Goal: Task Accomplishment & Management: Complete application form

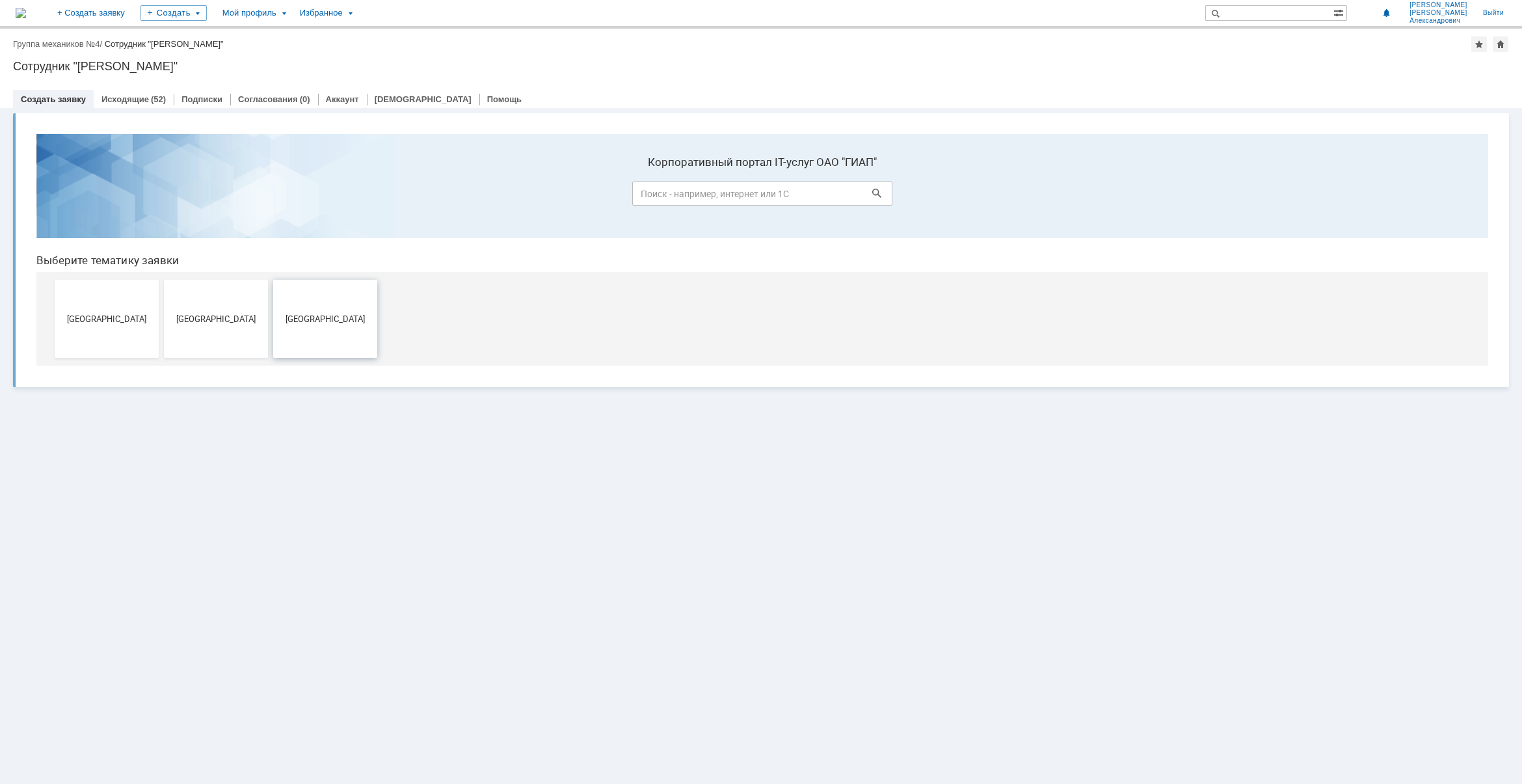
click at [328, 328] on button "[GEOGRAPHIC_DATA]" at bounding box center [326, 318] width 104 height 78
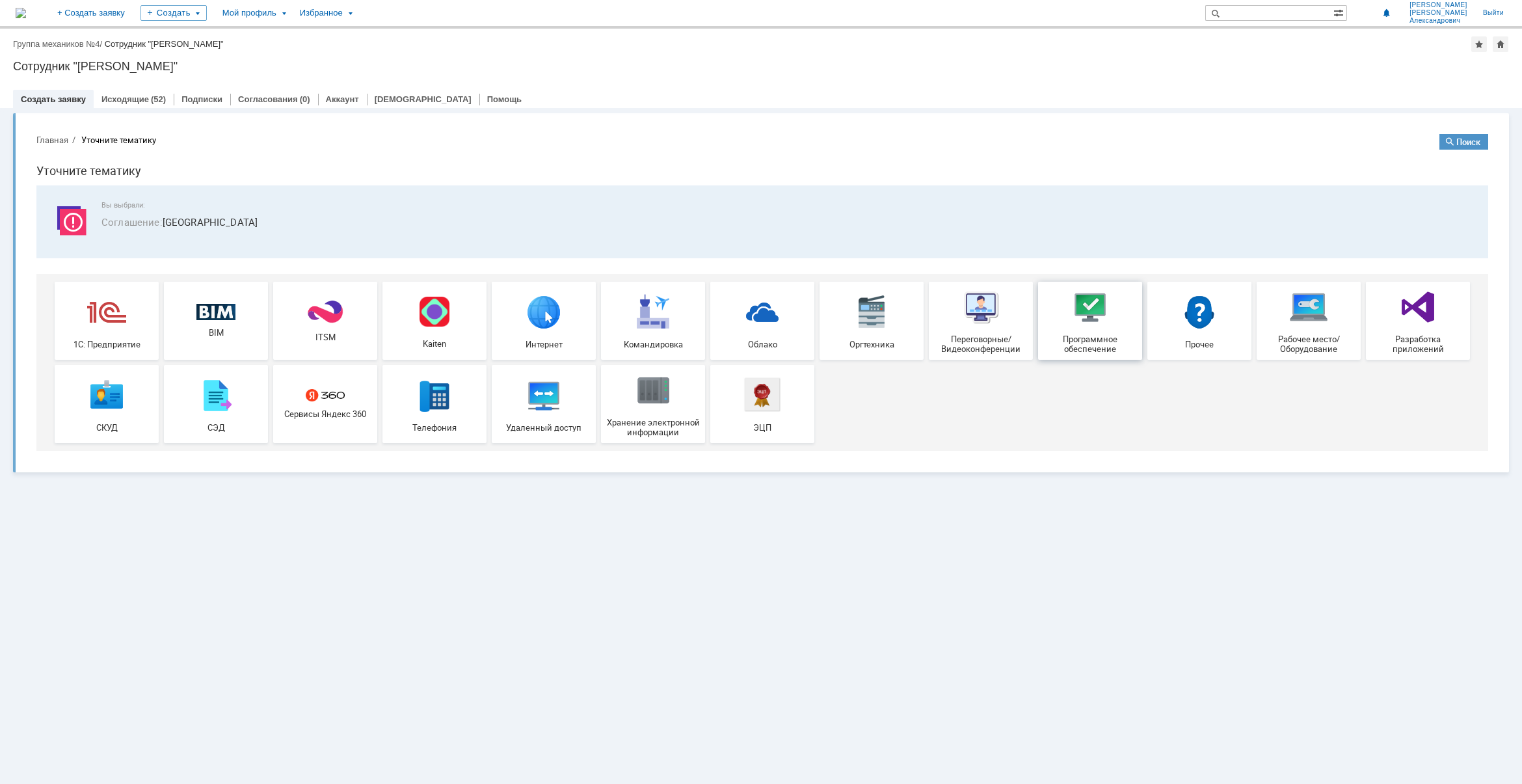
click at [1104, 334] on span "Программное обеспечение" at bounding box center [1090, 344] width 96 height 20
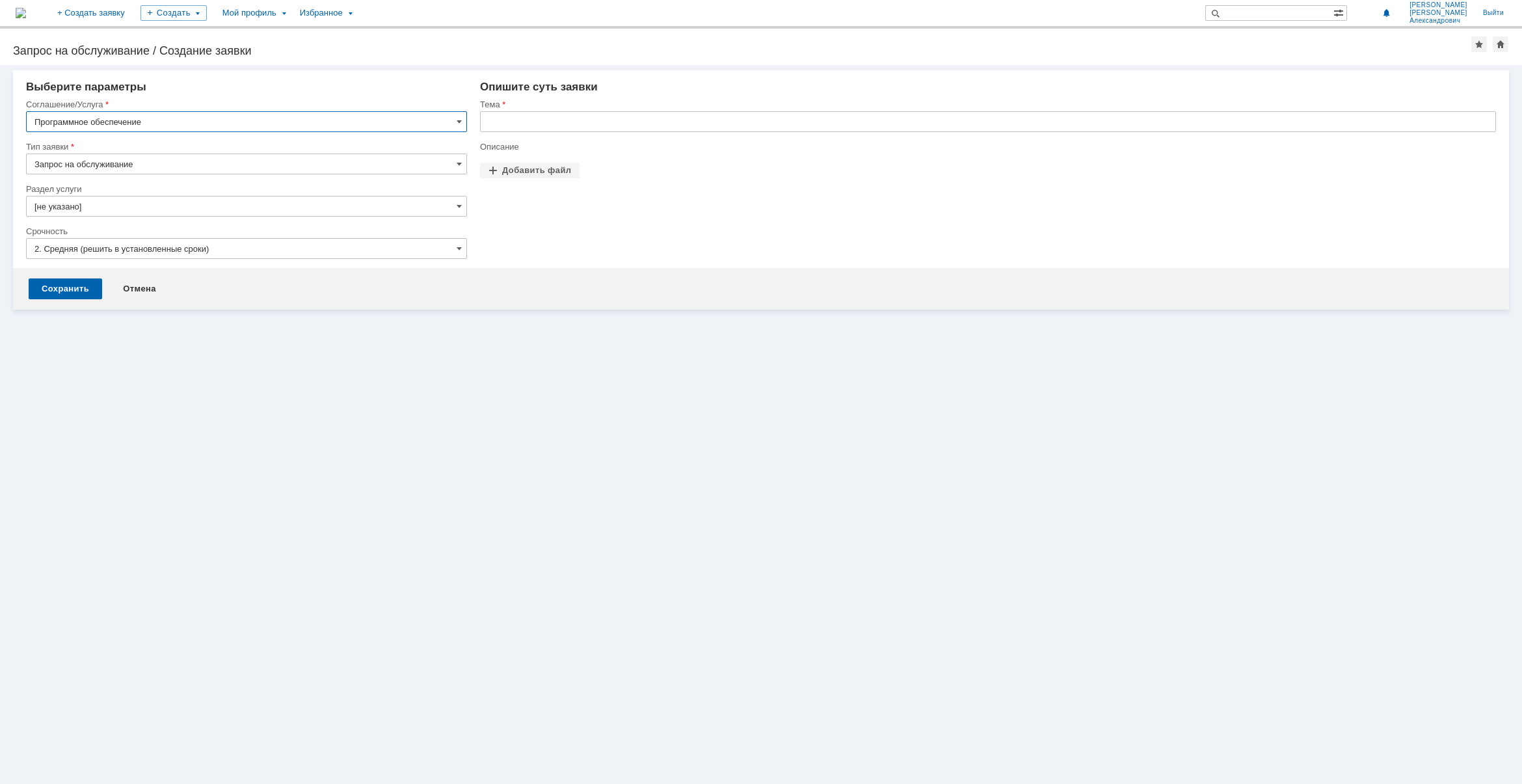
click at [252, 164] on input "Запрос на обслуживание" at bounding box center [247, 164] width 441 height 21
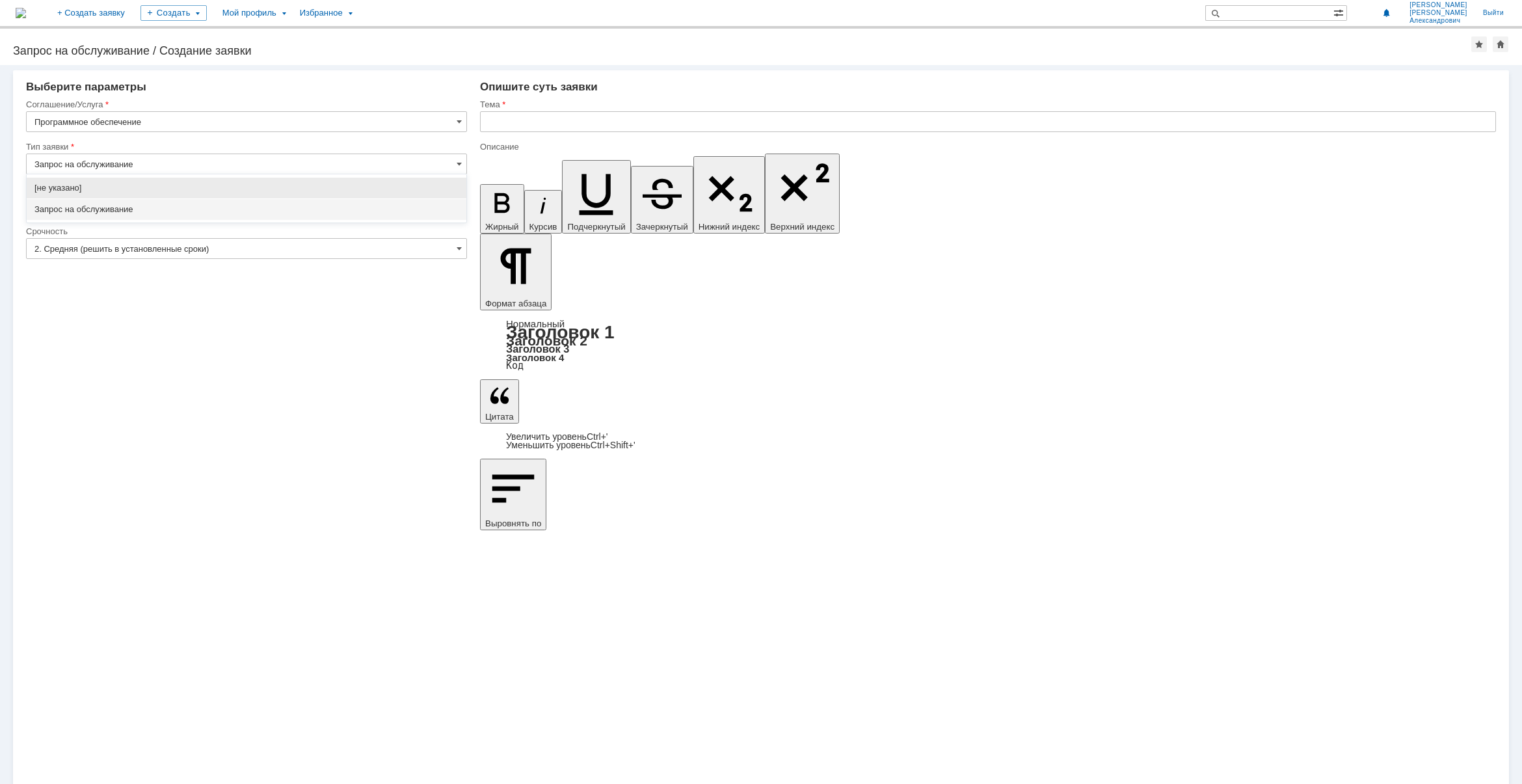
click at [252, 164] on input "Запрос на обслуживание" at bounding box center [247, 164] width 441 height 21
click at [278, 387] on div "Внимание! Выберите параметры Соглашение/Услуга Программное обеспечение Тип заяв…" at bounding box center [761, 424] width 1522 height 718
type input "Запрос на обслуживание"
click at [270, 206] on input "[не указано]" at bounding box center [247, 206] width 441 height 21
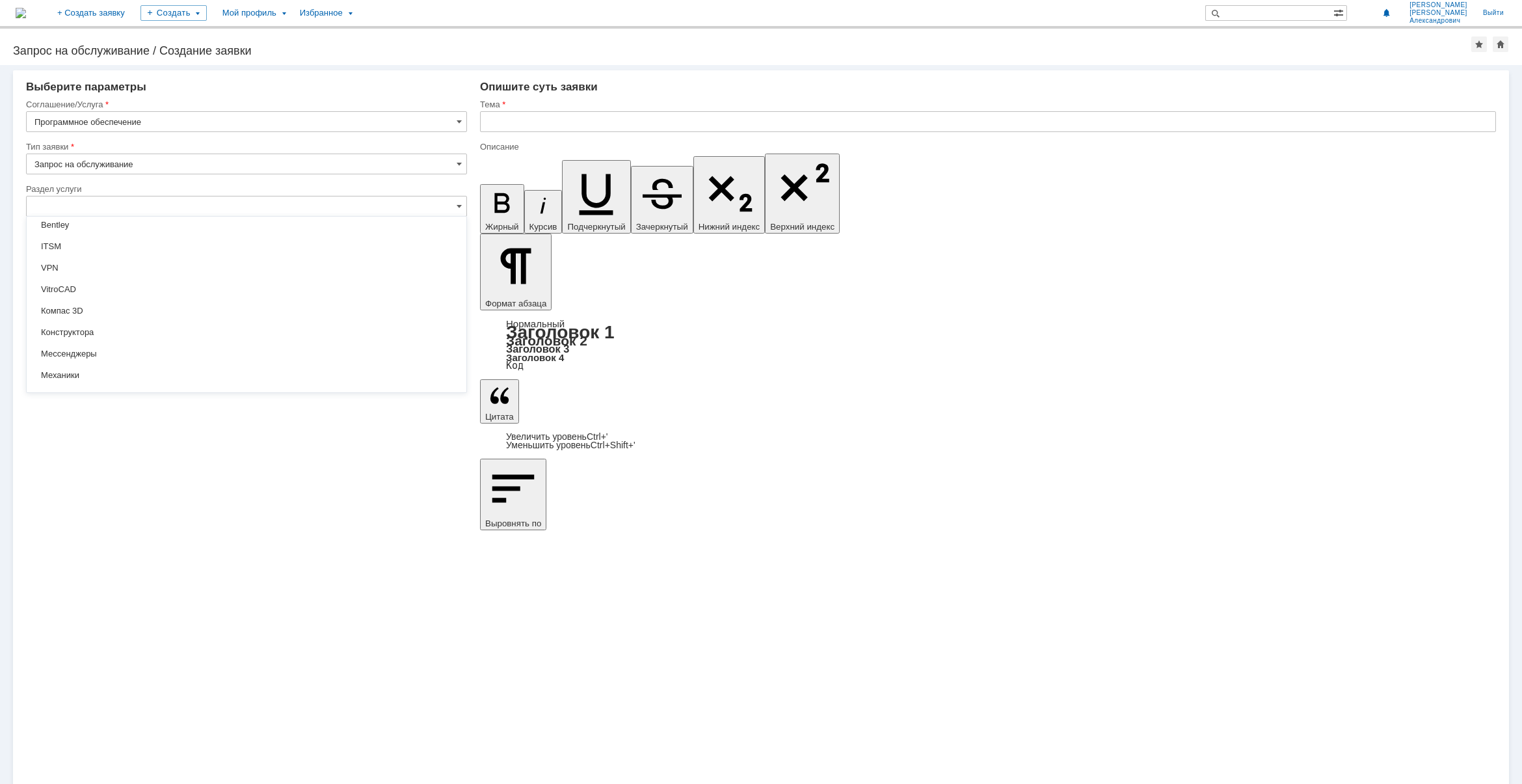
scroll to position [6, 0]
click at [152, 287] on span "Bentley" at bounding box center [247, 289] width 425 height 10
type input "Bentley"
click at [215, 248] on input "[не указано]" at bounding box center [247, 248] width 441 height 21
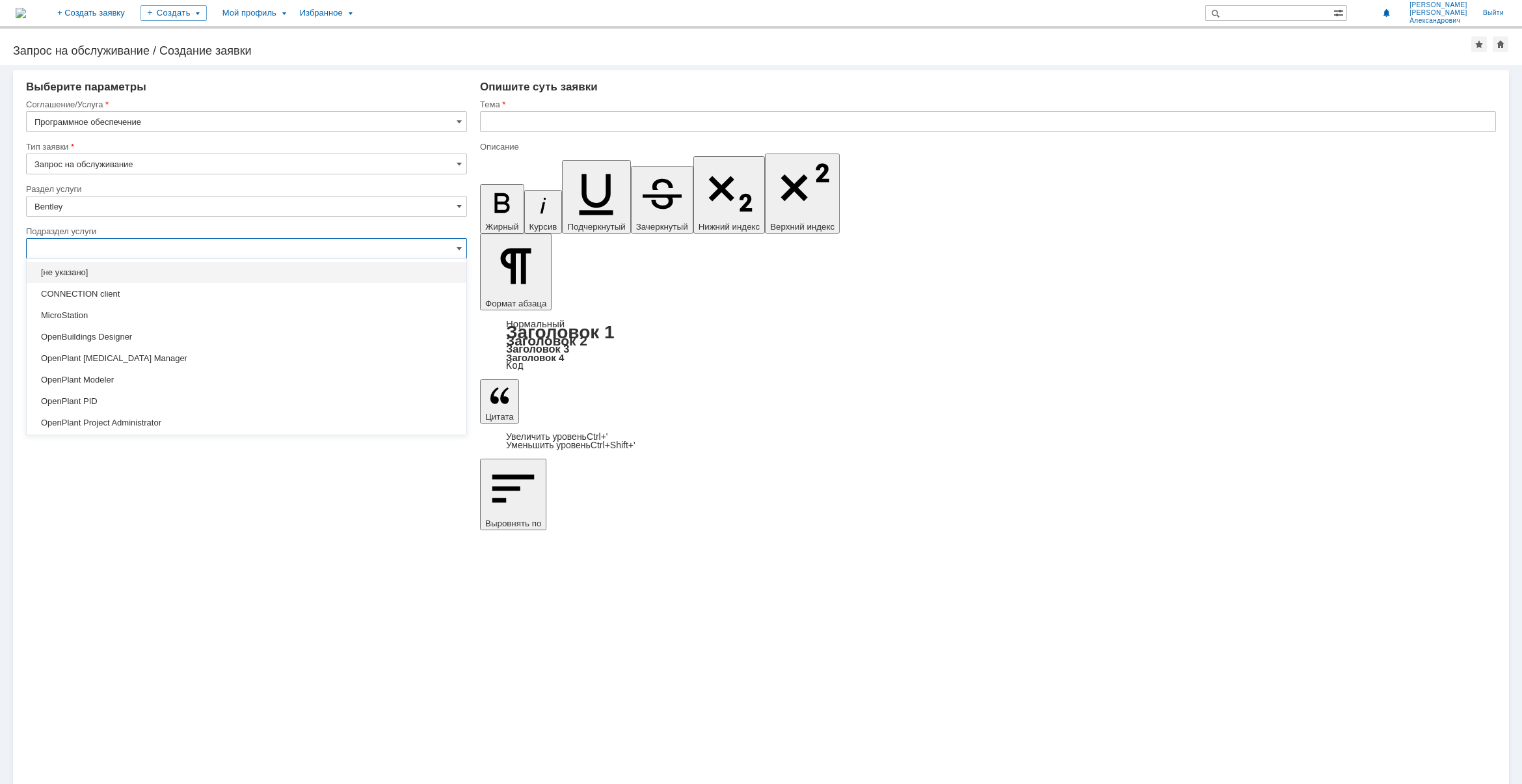
click at [900, 579] on div "Внимание! Выберите параметры Соглашение/Услуга Программное обеспечение Тип заяв…" at bounding box center [761, 424] width 1522 height 718
type input "[не указано]"
